Goal: Find specific page/section: Find specific page/section

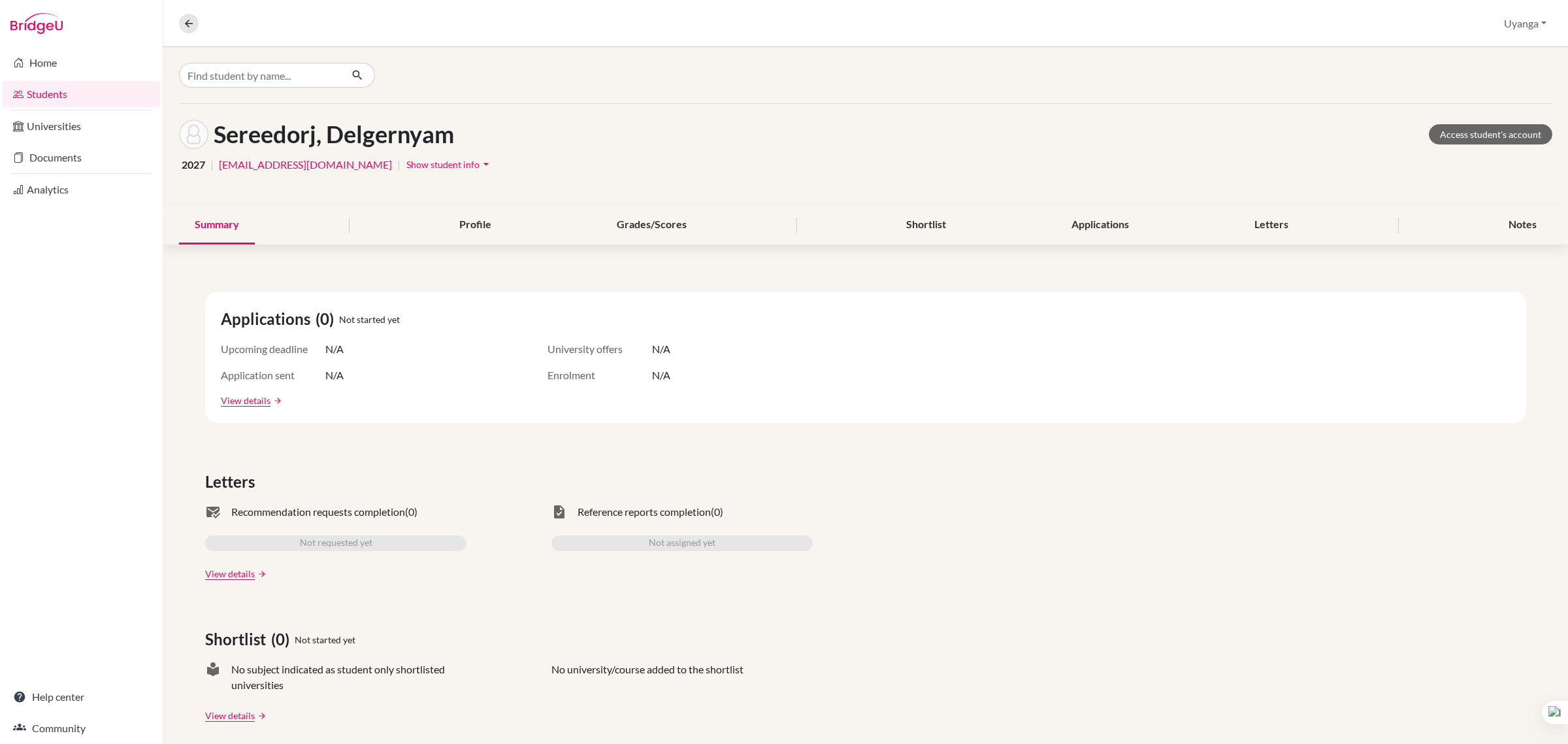
click at [79, 92] on link "Students" at bounding box center [81, 94] width 157 height 26
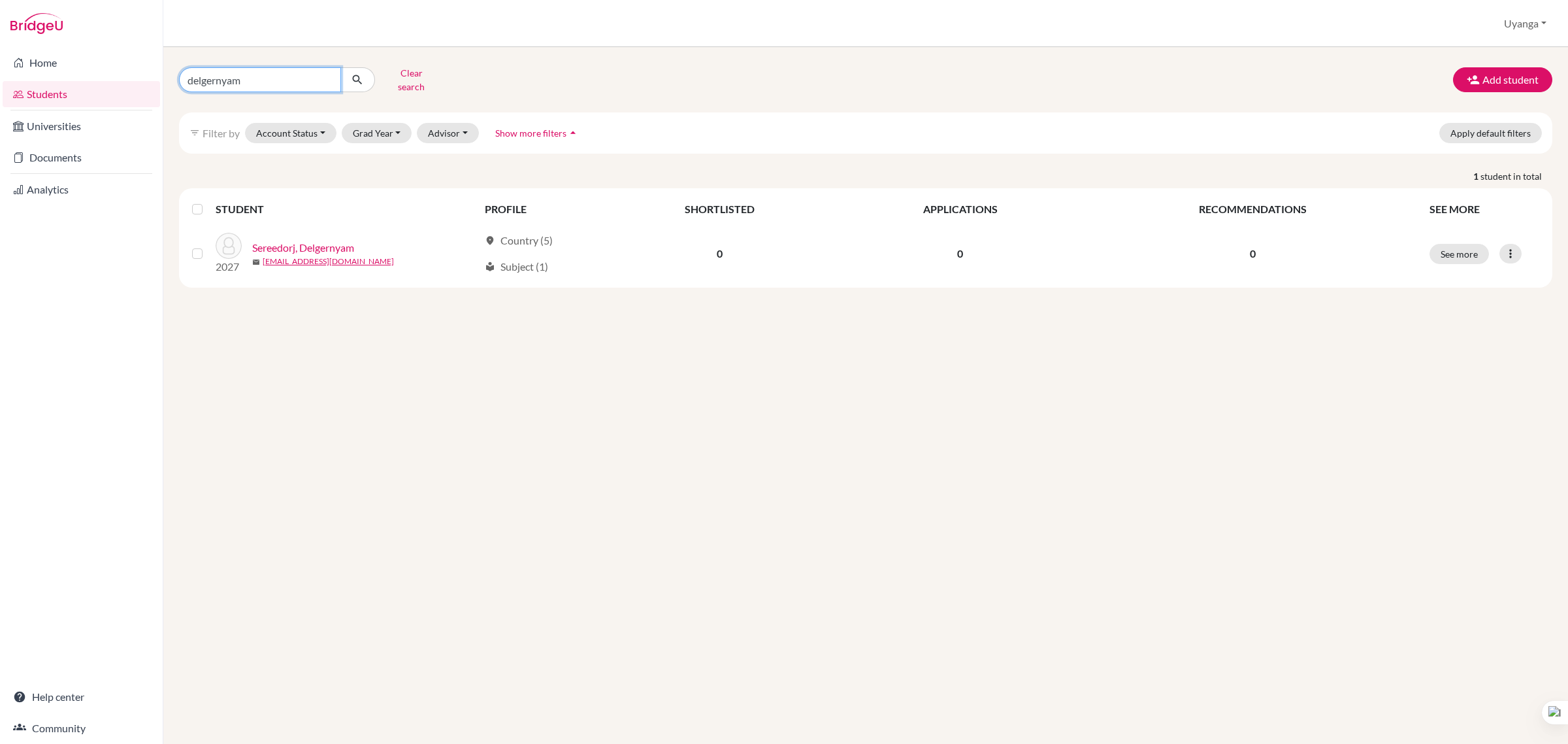
drag, startPoint x: 250, startPoint y: 69, endPoint x: 155, endPoint y: 76, distance: 95.3
click at [155, 76] on div "Home Students Universities Documents Analytics Help center Community Students o…" at bounding box center [784, 372] width 1568 height 744
type input "jargalan"
click at [413, 83] on button "Clear search" at bounding box center [411, 80] width 73 height 34
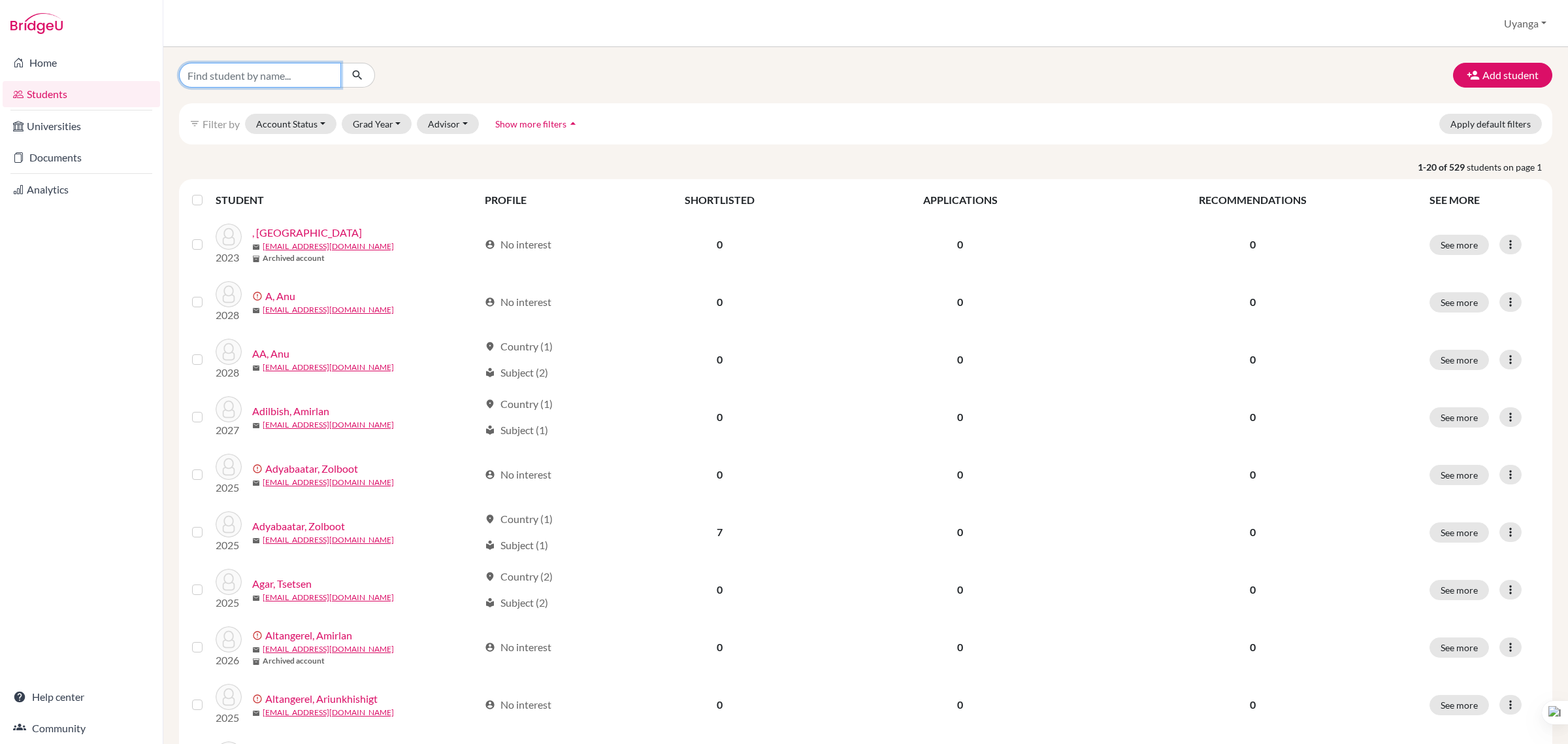
click at [253, 73] on input "Find student by name..." at bounding box center [260, 75] width 162 height 25
type input "j"
type input "жаргалан"
click at [361, 75] on icon "submit" at bounding box center [357, 75] width 13 height 13
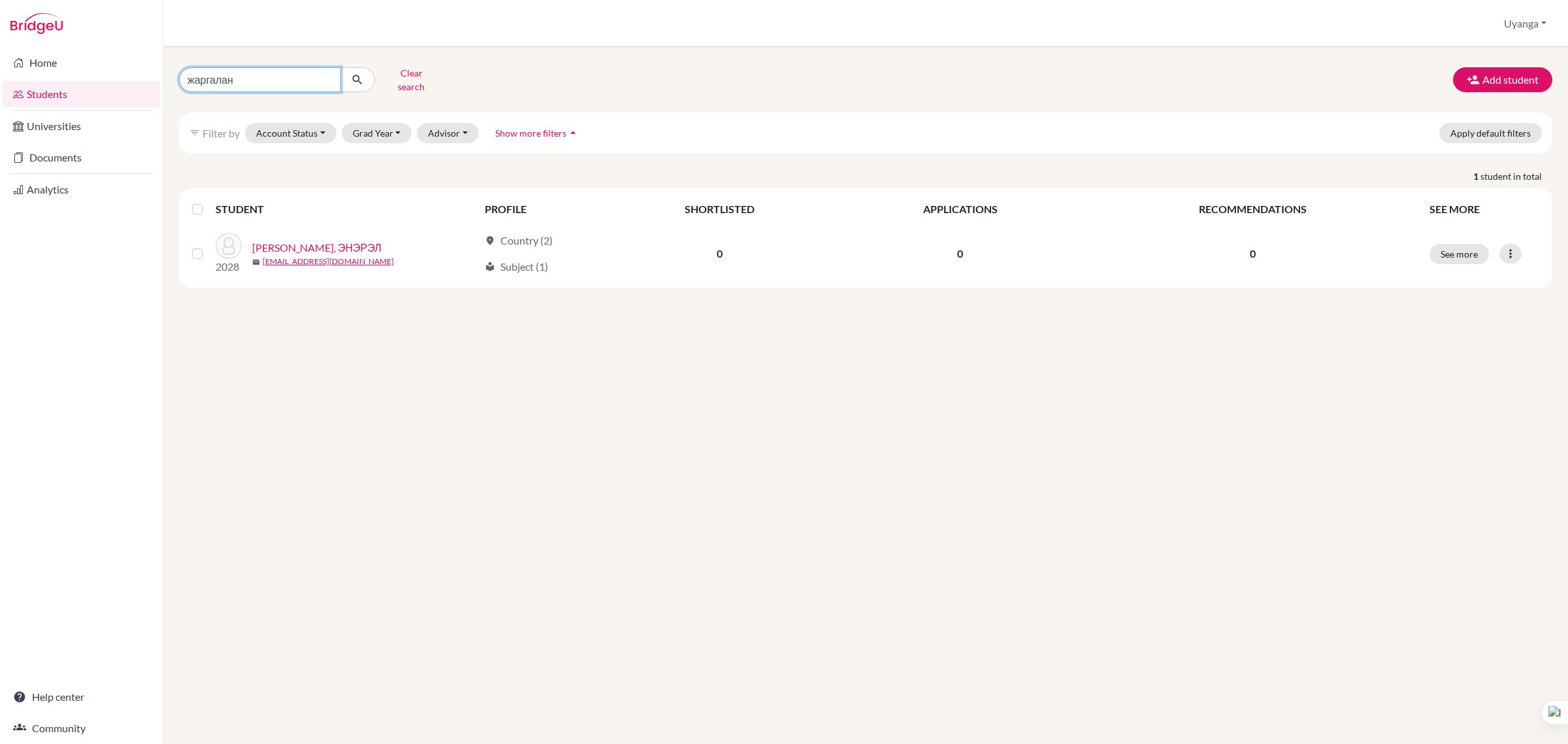
drag, startPoint x: 236, startPoint y: 66, endPoint x: 277, endPoint y: 105, distance: 56.6
click at [236, 67] on input "жаргалан" at bounding box center [260, 79] width 162 height 25
type input "ж"
type input "й"
type input "алтан-өлзий"
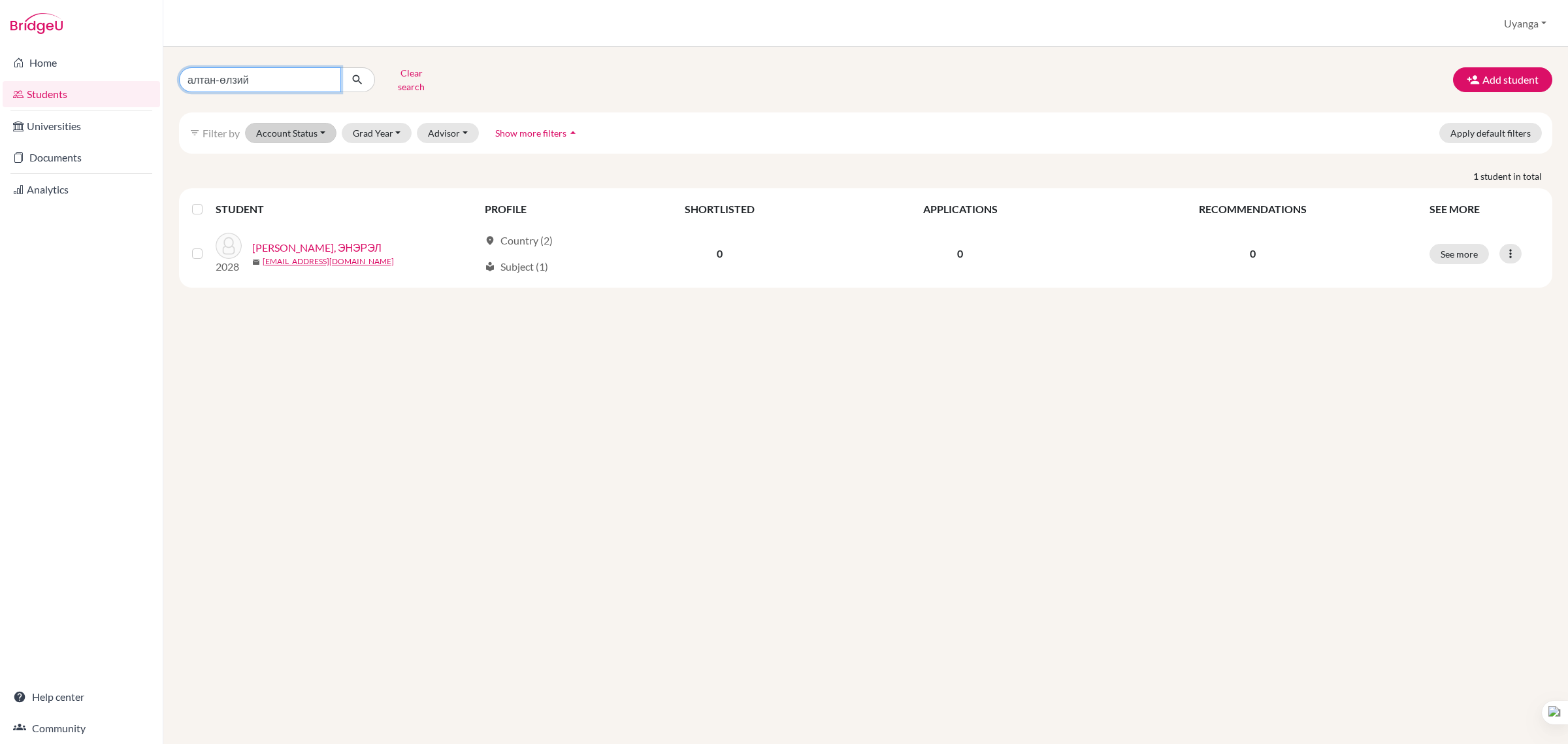
click button "submit" at bounding box center [357, 79] width 35 height 25
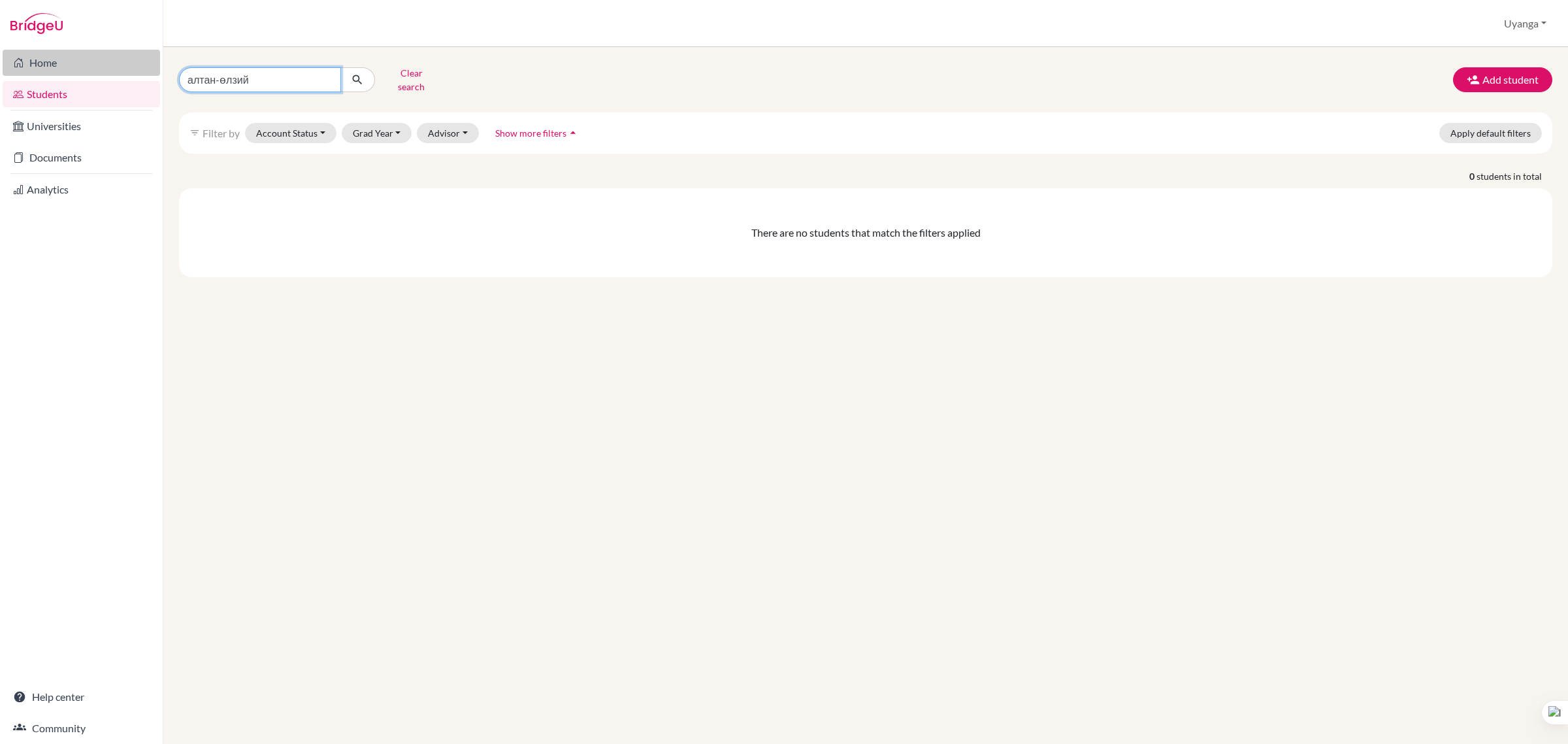
drag, startPoint x: 287, startPoint y: 79, endPoint x: 158, endPoint y: 70, distance: 129.3
click at [158, 70] on div "Home Students Universities Documents Analytics Help center Community Students o…" at bounding box center [784, 372] width 1568 height 744
type input "jargalan"
click button "submit" at bounding box center [357, 79] width 35 height 25
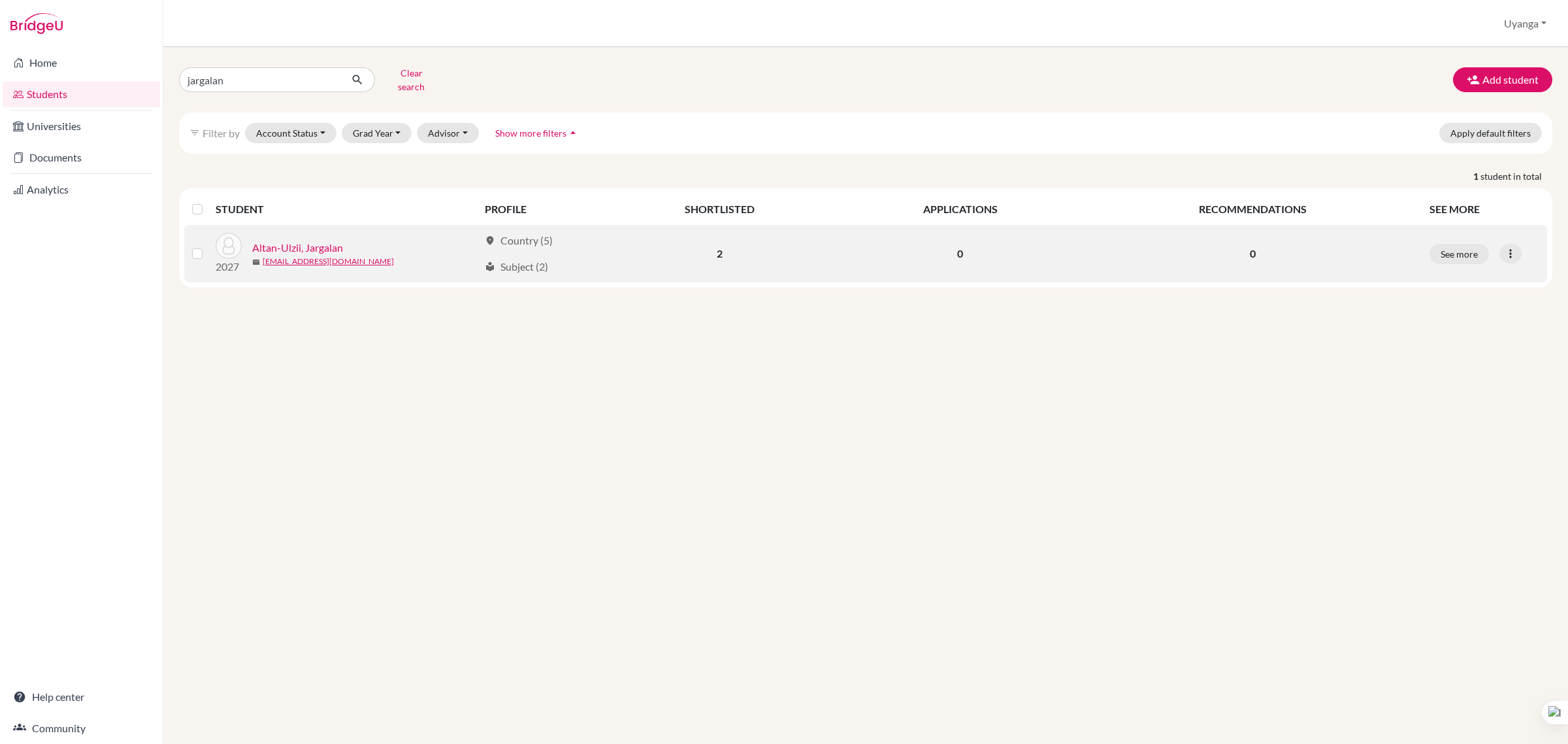
click at [312, 240] on link "Altan-Ulzii, Jargalan" at bounding box center [298, 247] width 91 height 16
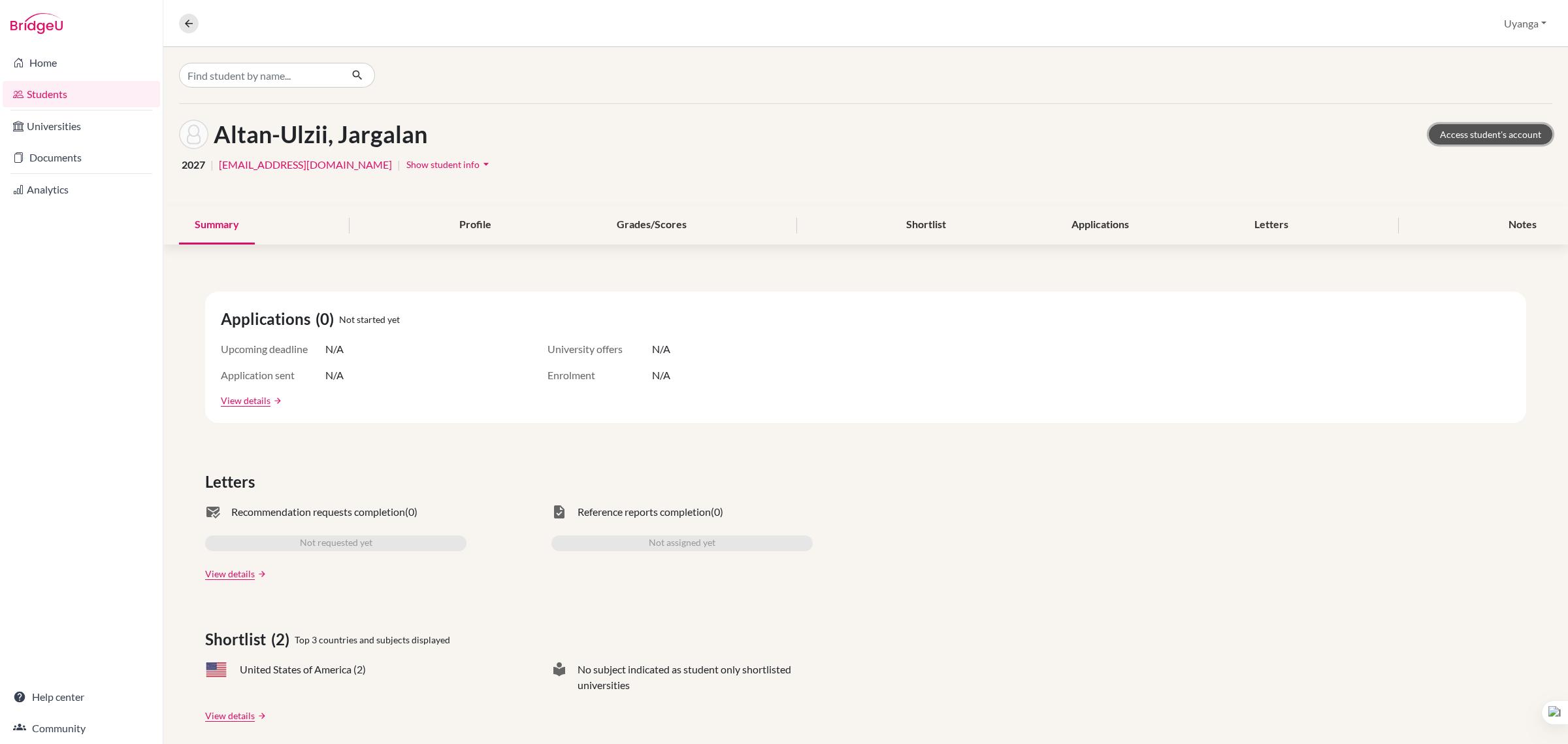
click at [1474, 134] on link "Access student's account" at bounding box center [1491, 134] width 123 height 21
